Goal: Information Seeking & Learning: Learn about a topic

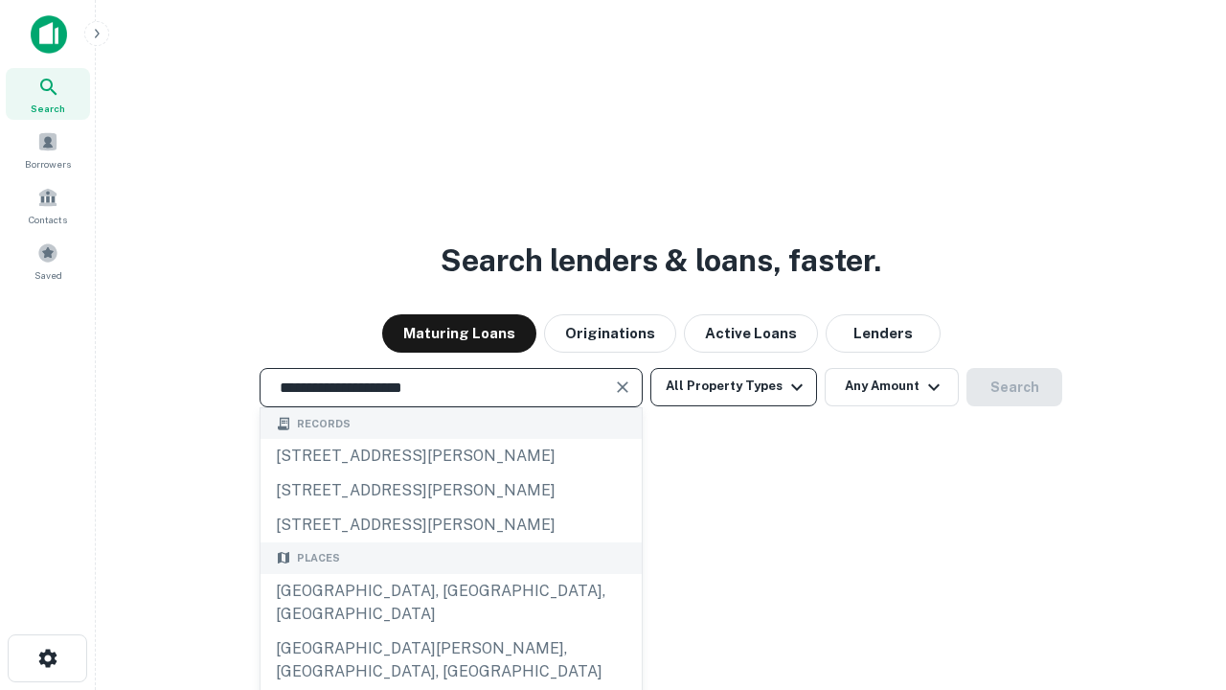
click at [450, 631] on div "[GEOGRAPHIC_DATA], [GEOGRAPHIC_DATA], [GEOGRAPHIC_DATA]" at bounding box center [451, 602] width 381 height 57
click at [734, 386] on button "All Property Types" at bounding box center [734, 387] width 167 height 38
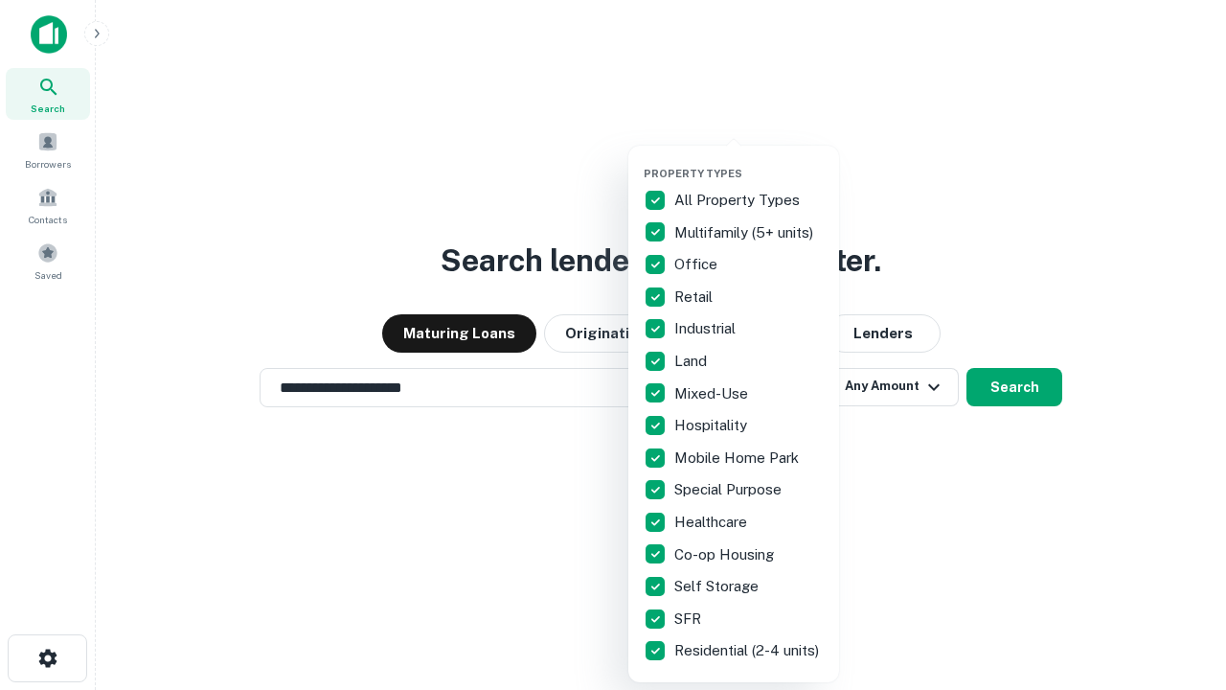
type input "**********"
click at [749, 161] on button "button" at bounding box center [749, 161] width 211 height 1
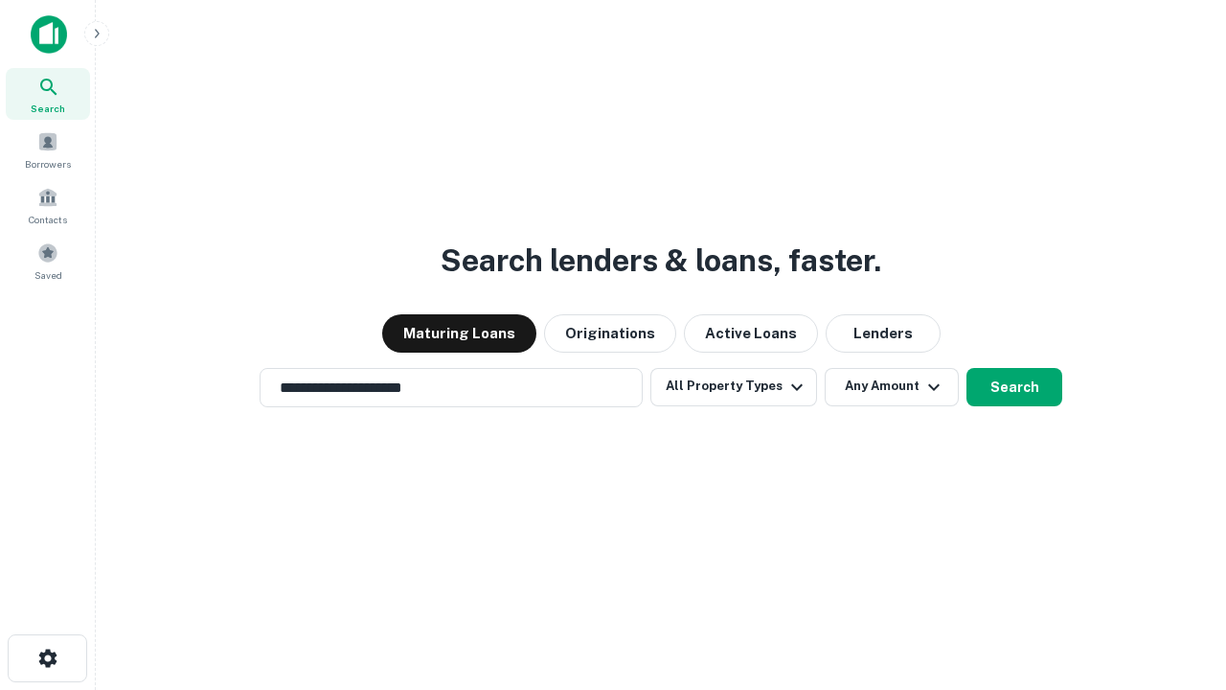
scroll to position [11, 231]
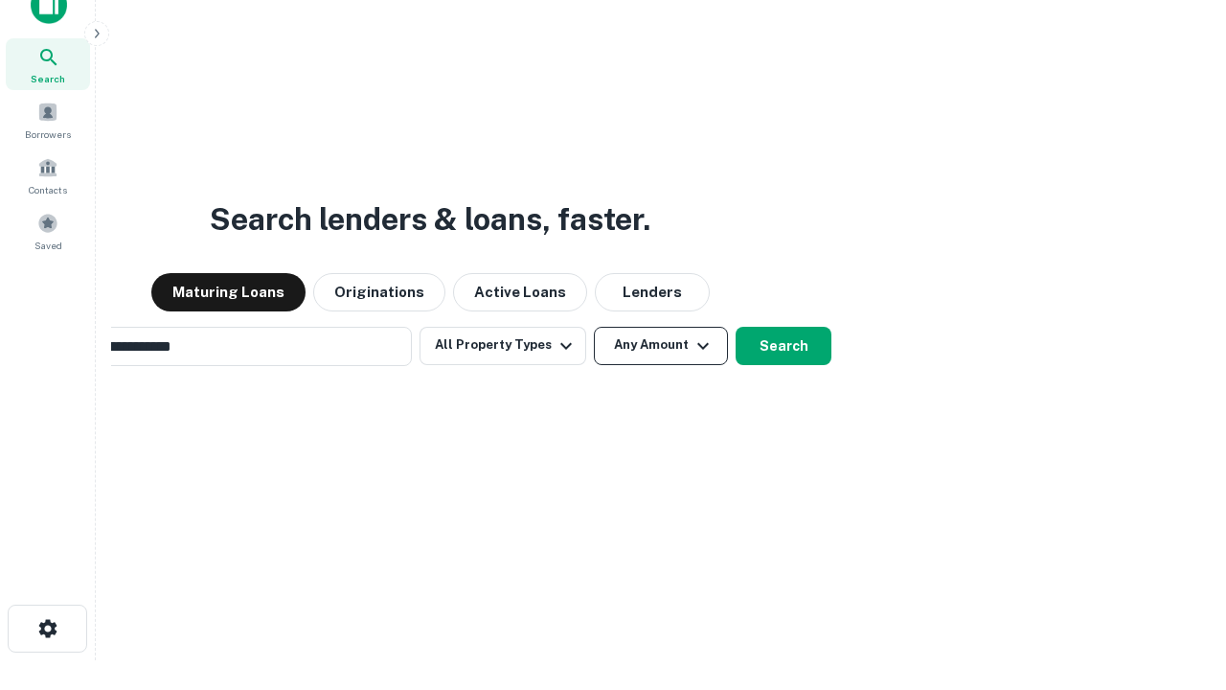
click at [594, 327] on button "Any Amount" at bounding box center [661, 346] width 134 height 38
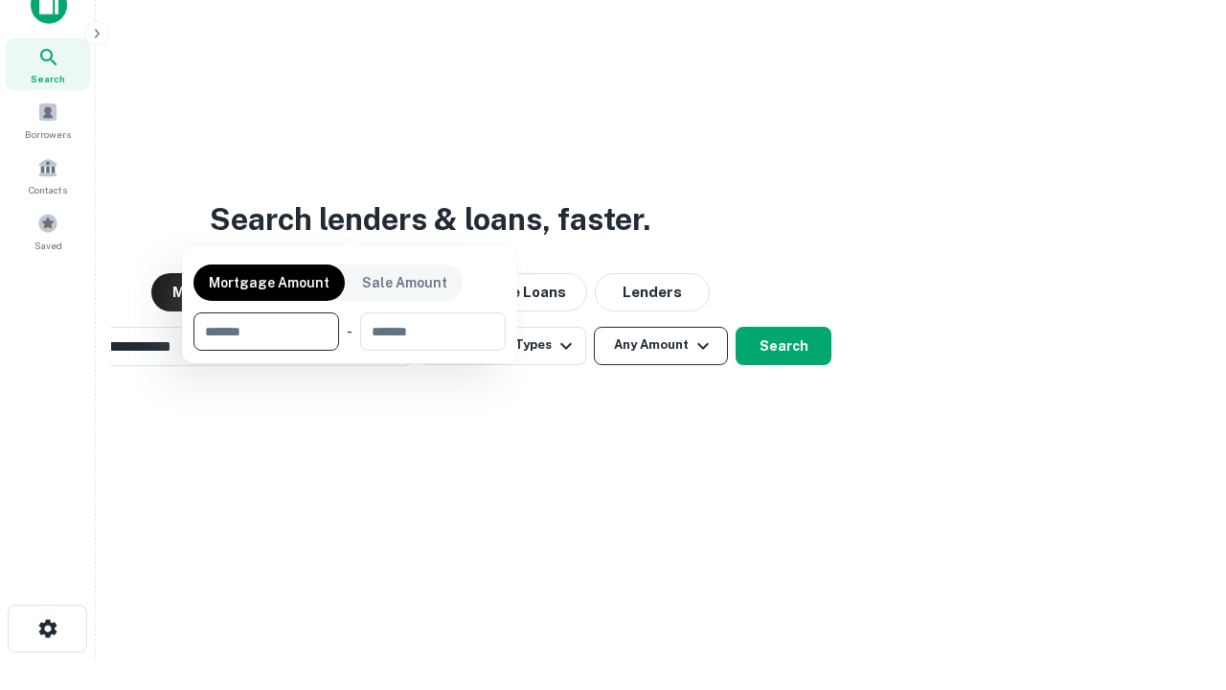
scroll to position [31, 0]
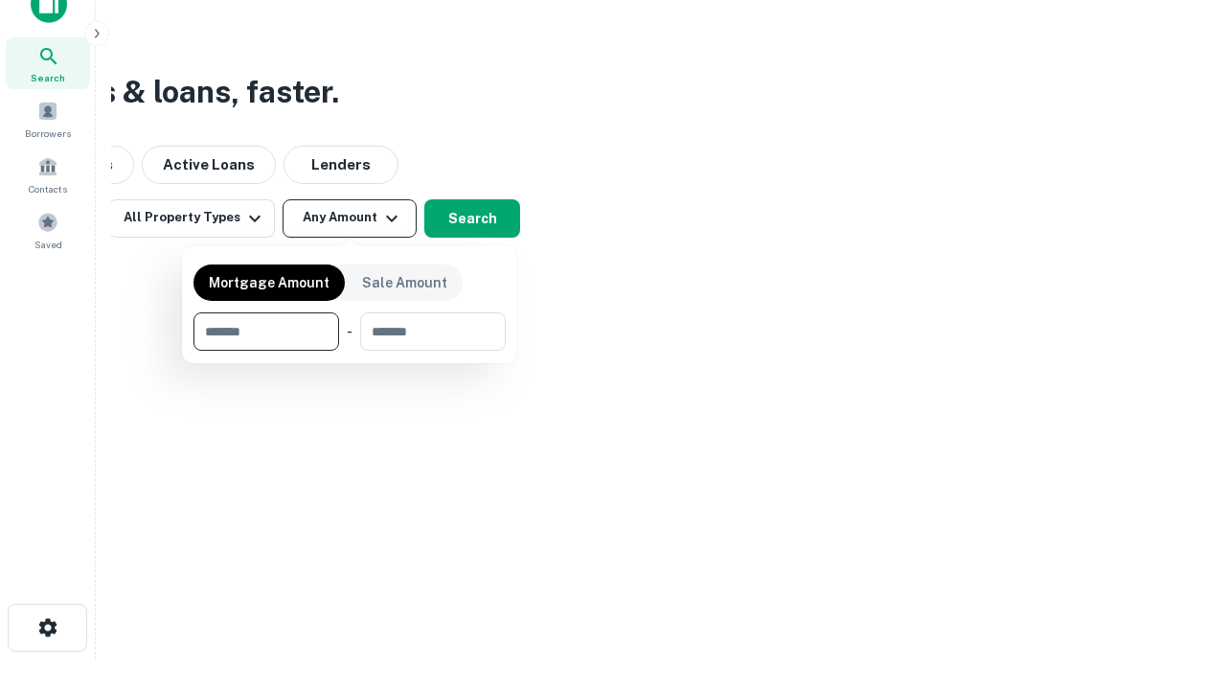
type input "*******"
click at [350, 351] on button "button" at bounding box center [350, 351] width 312 height 1
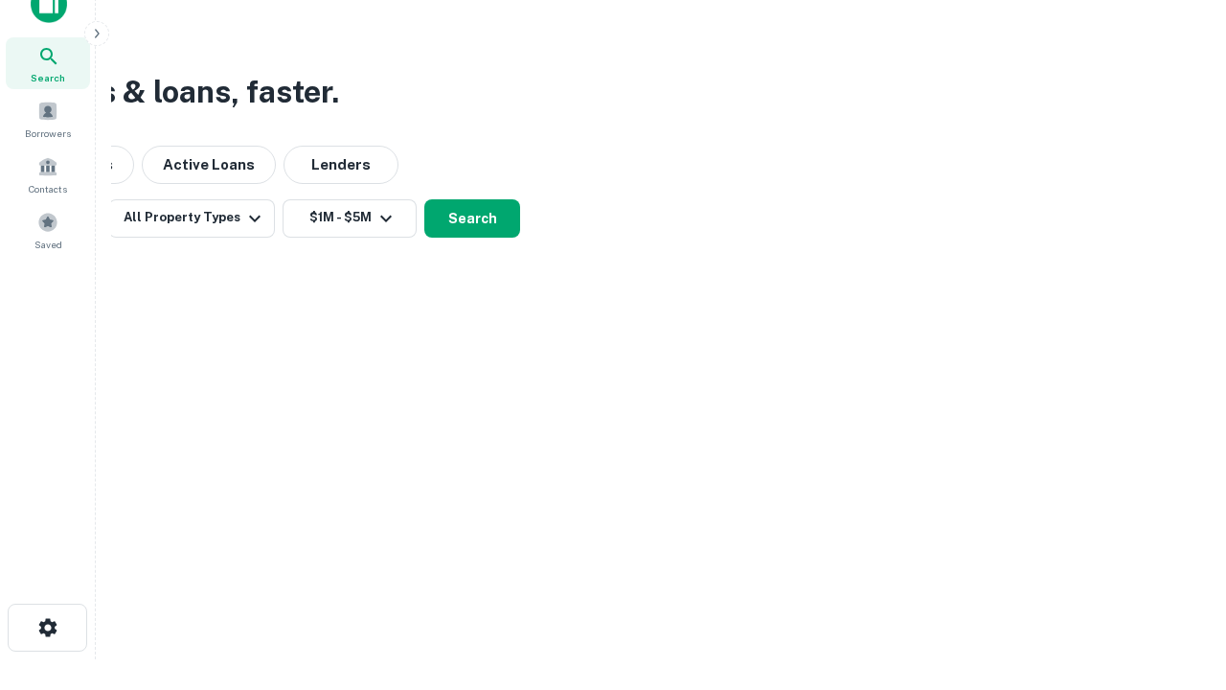
scroll to position [30, 0]
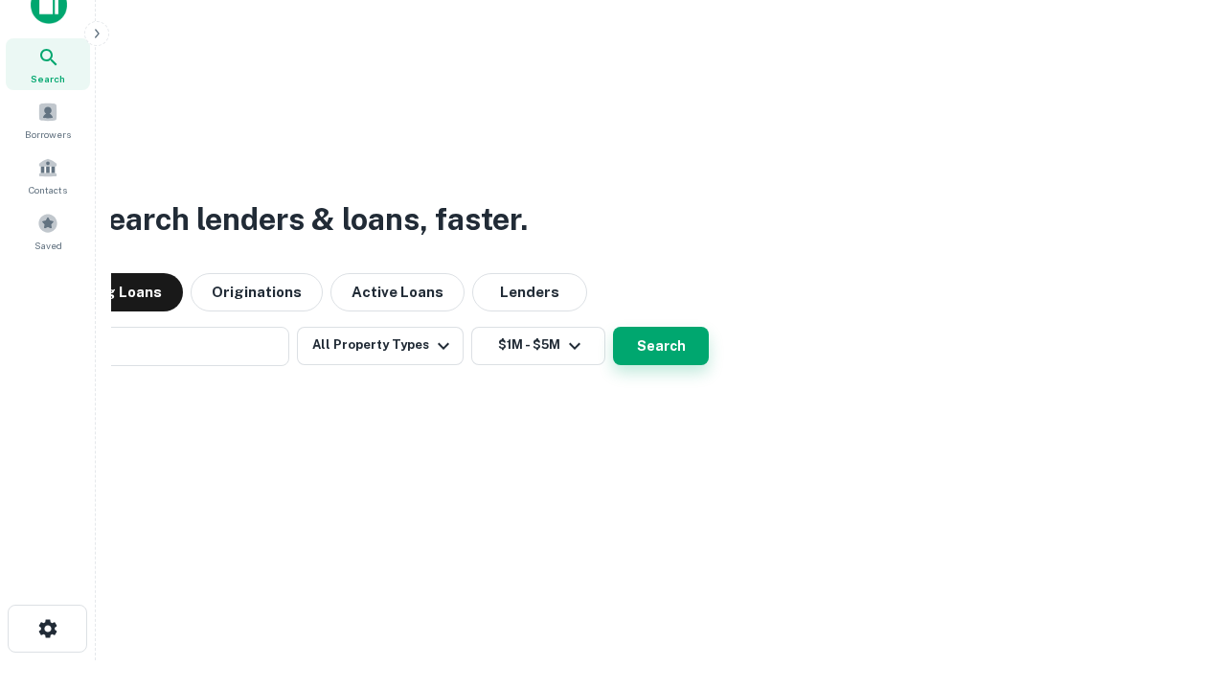
click at [613, 327] on button "Search" at bounding box center [661, 346] width 96 height 38
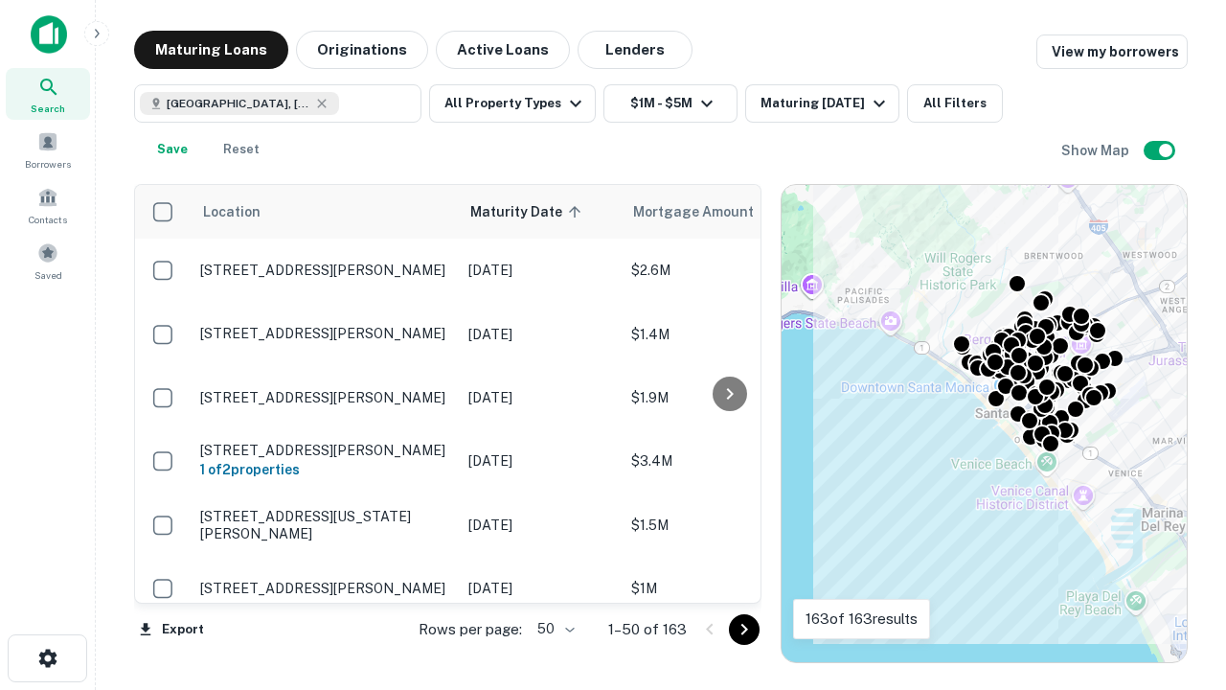
click at [553, 629] on body "Search Borrowers Contacts Saved Maturing Loans Originations Active Loans Lender…" at bounding box center [613, 345] width 1226 height 690
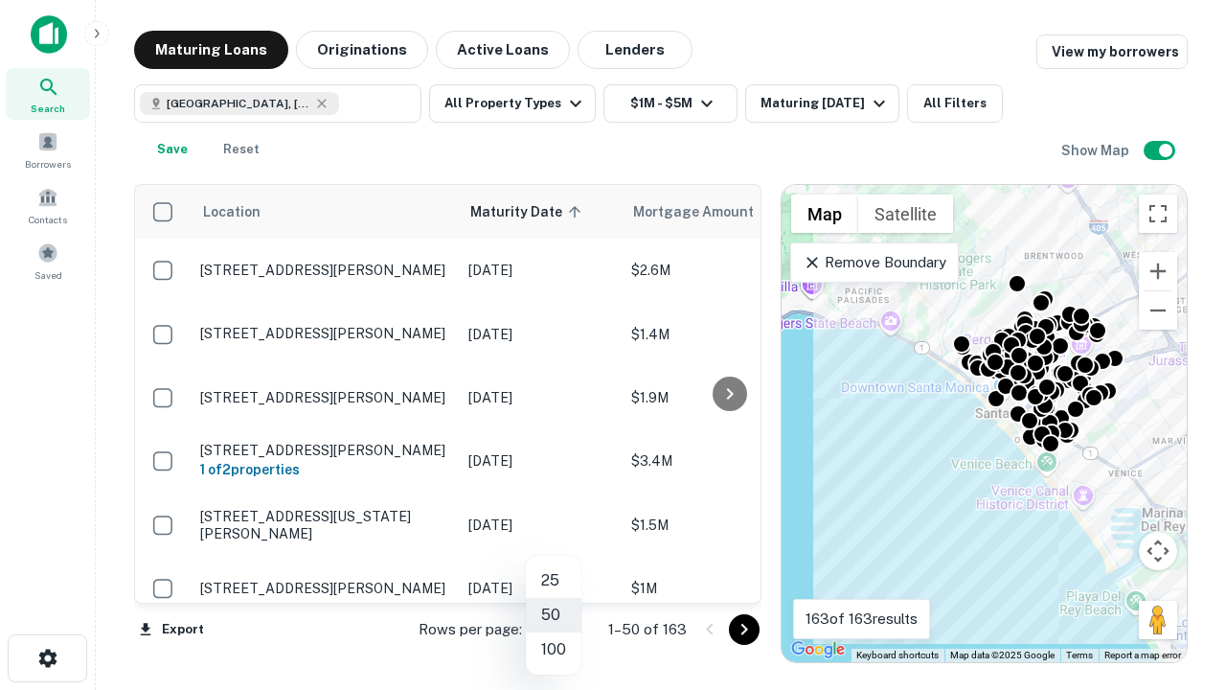
click at [554, 581] on li "25" at bounding box center [554, 580] width 56 height 34
